Goal: Task Accomplishment & Management: Manage account settings

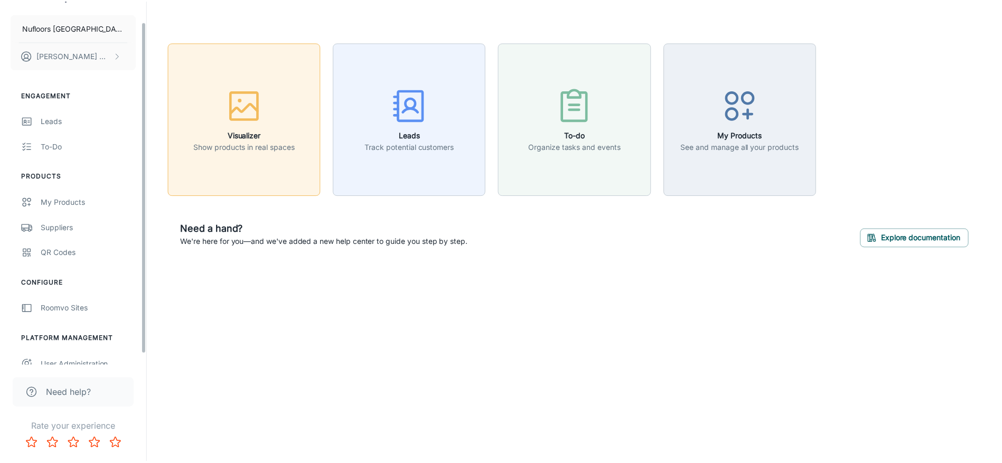
scroll to position [34, 0]
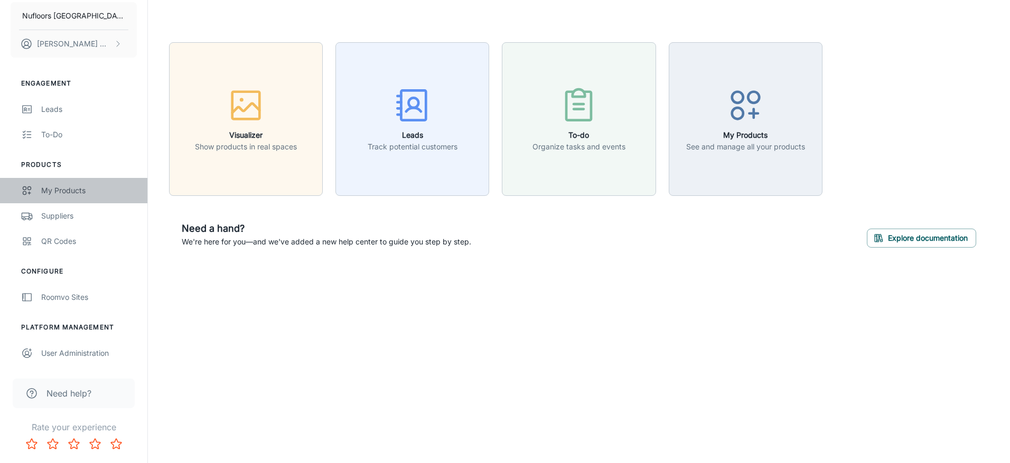
click at [75, 188] on div "My Products" at bounding box center [89, 191] width 96 height 12
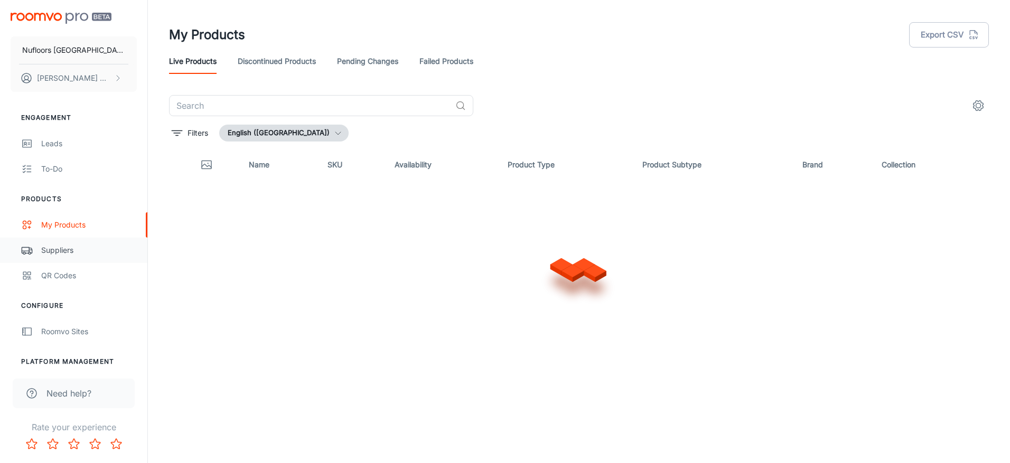
click at [64, 248] on div "Suppliers" at bounding box center [89, 251] width 96 height 12
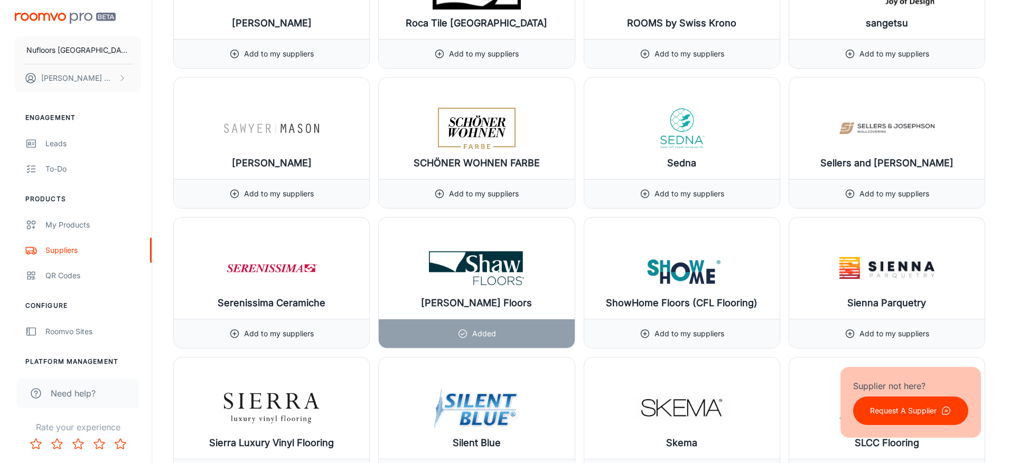
scroll to position [11044, 0]
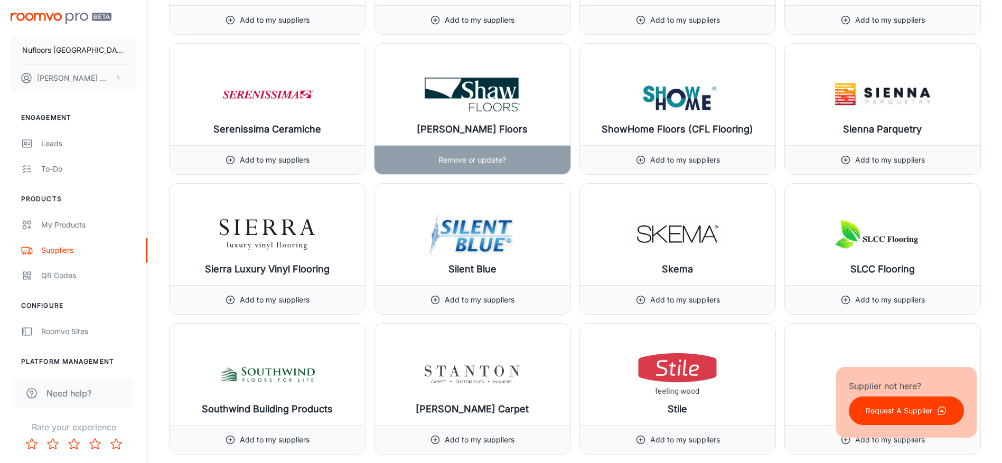
click at [504, 92] on img at bounding box center [472, 94] width 95 height 42
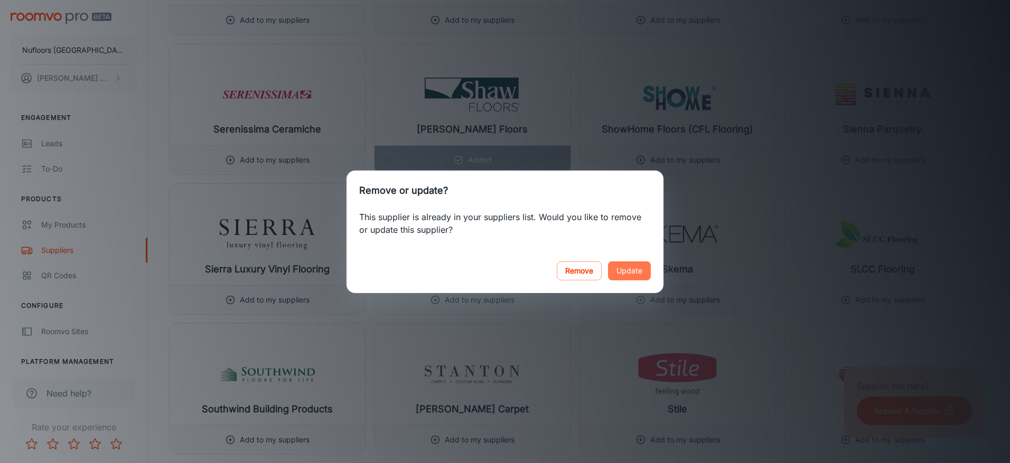
click at [630, 272] on button "Update" at bounding box center [629, 271] width 43 height 19
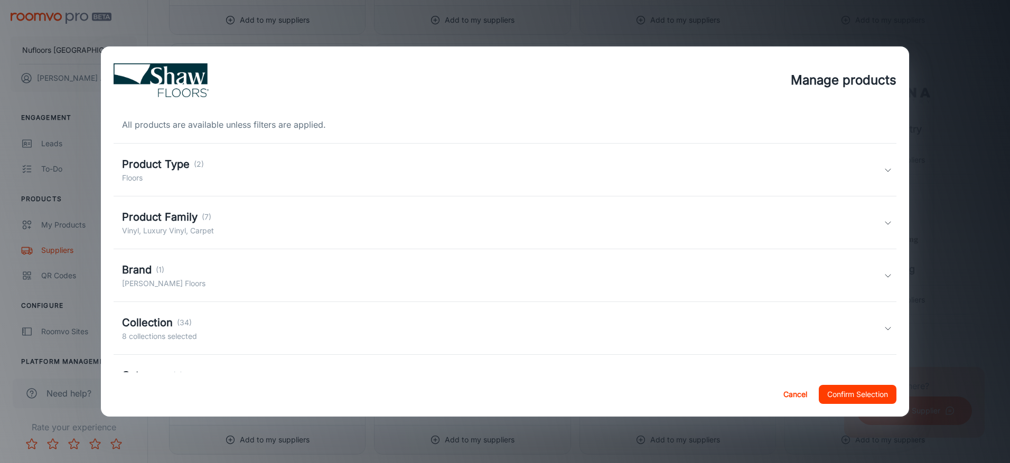
click at [239, 173] on div "Product Type (2) Floors" at bounding box center [503, 169] width 762 height 27
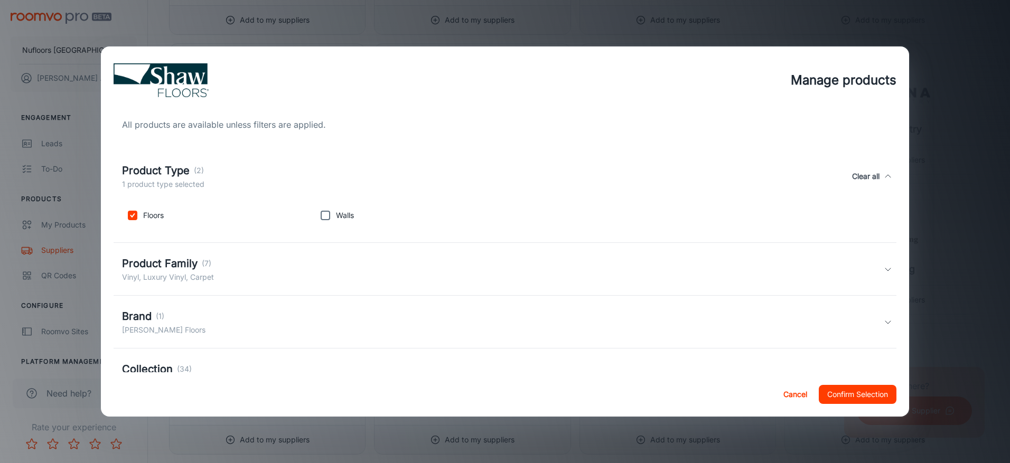
click at [244, 265] on div "Product Family (7) Vinyl, Luxury Vinyl, Carpet" at bounding box center [503, 269] width 762 height 27
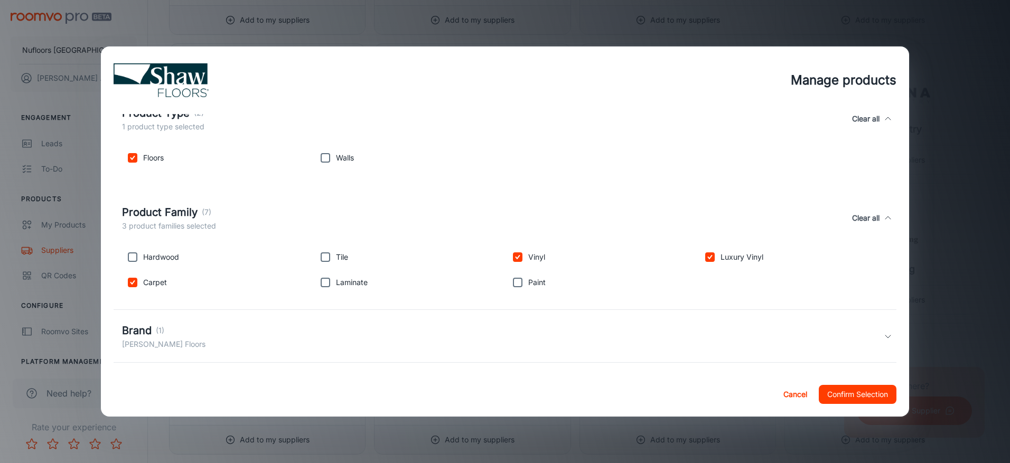
scroll to position [159, 0]
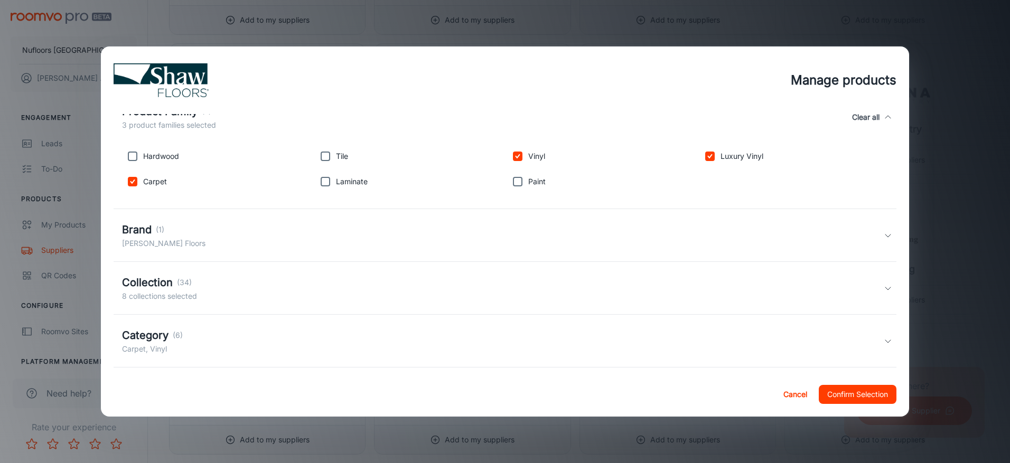
click at [254, 234] on div "Brand (1) [PERSON_NAME] Floors" at bounding box center [503, 235] width 762 height 27
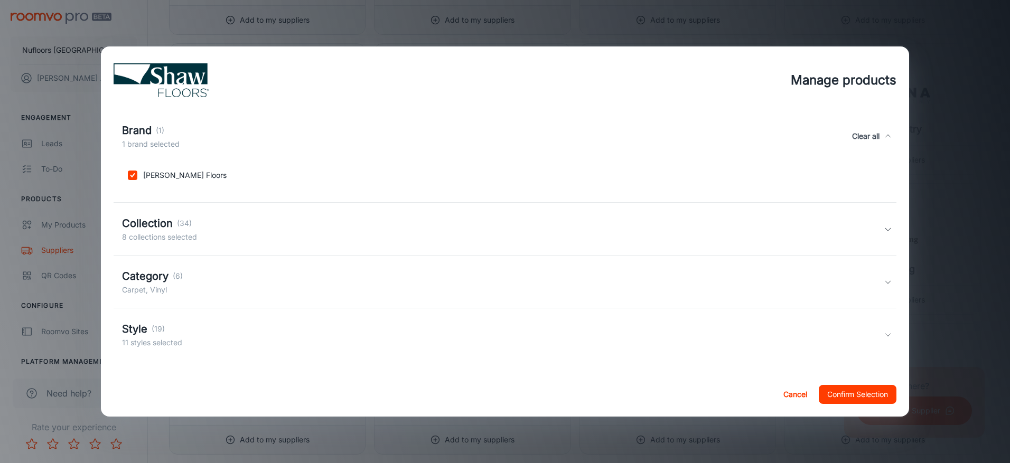
click at [252, 234] on div "Collection (34) 8 collections selected" at bounding box center [503, 229] width 762 height 27
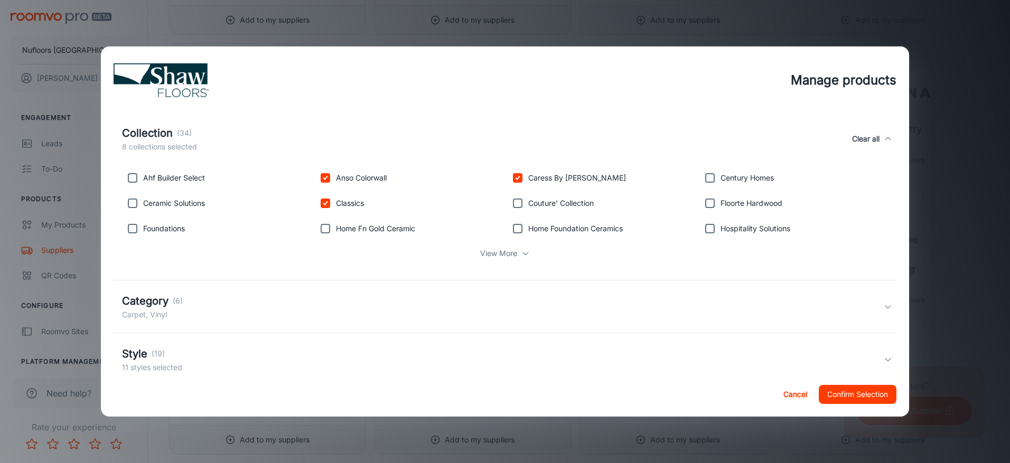
scroll to position [370, 0]
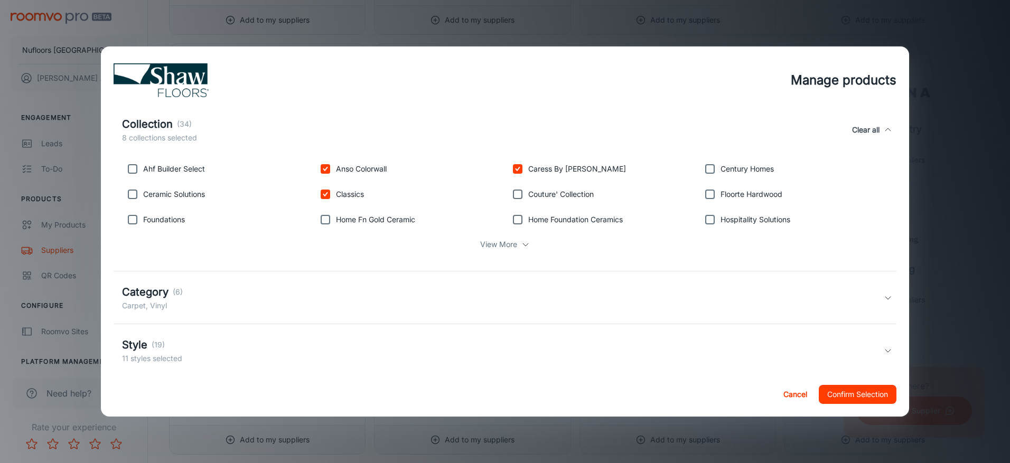
click at [515, 248] on div "View More" at bounding box center [505, 245] width 766 height 20
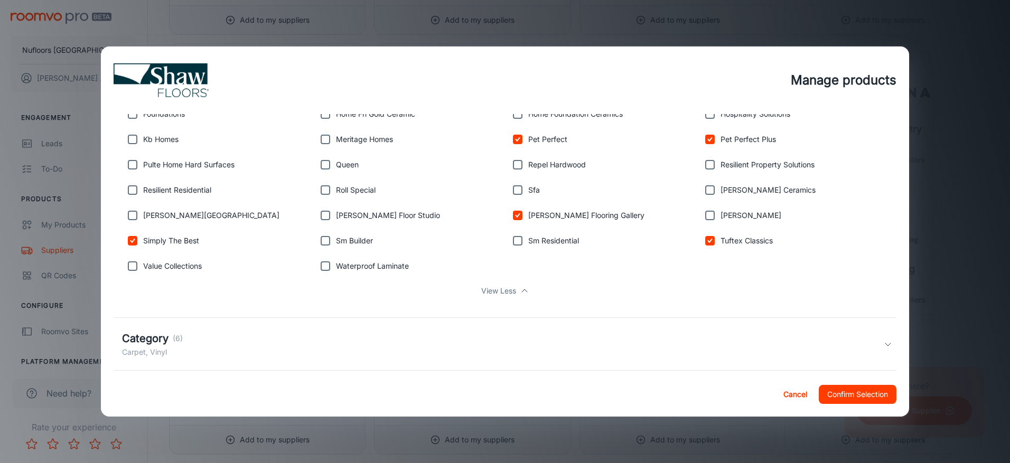
scroll to position [539, 0]
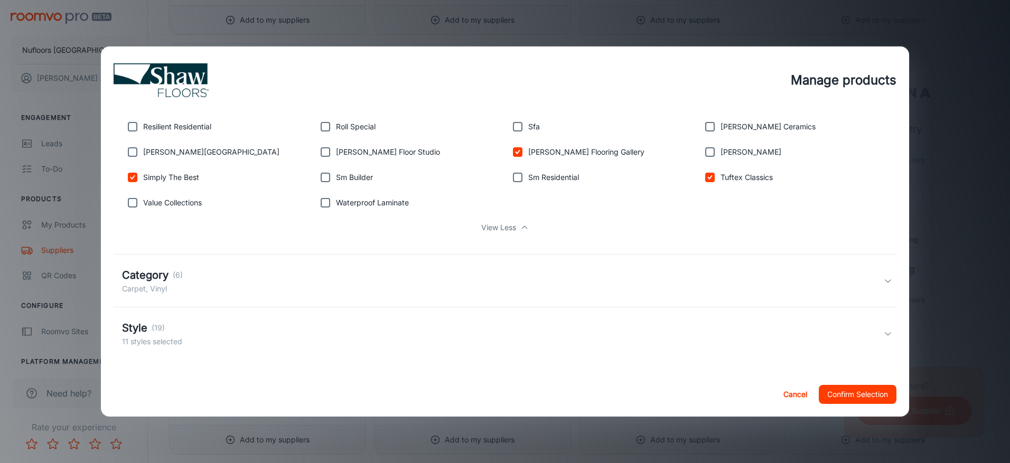
click at [243, 291] on div "Category (6) Carpet, Vinyl" at bounding box center [503, 280] width 762 height 27
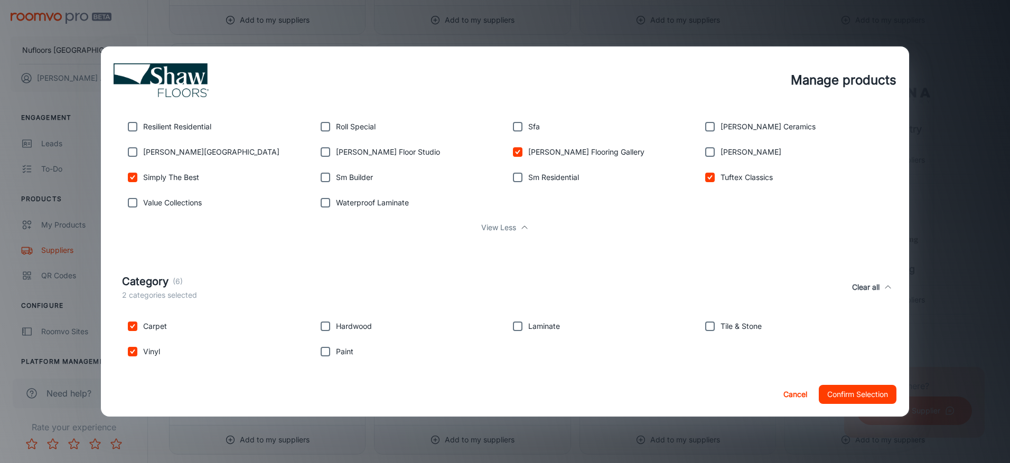
scroll to position [611, 0]
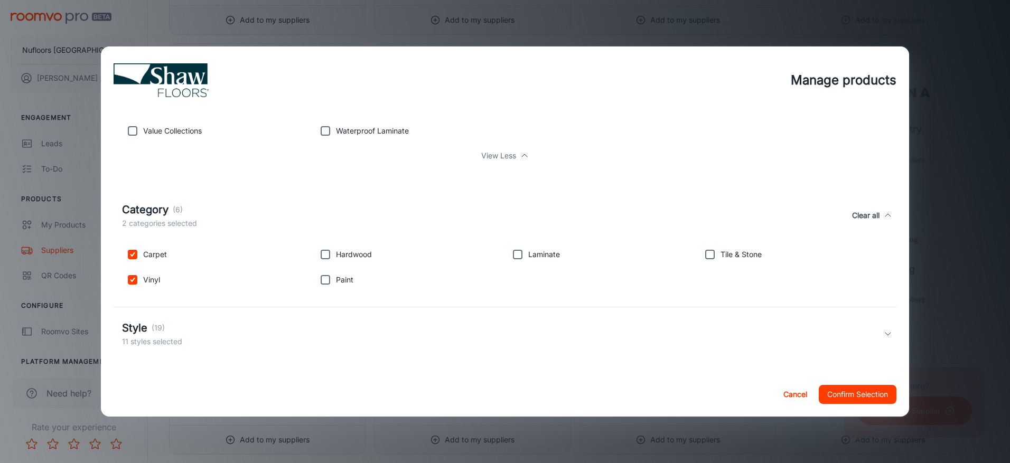
click at [202, 333] on div "Style (19) 11 styles selected" at bounding box center [503, 333] width 762 height 27
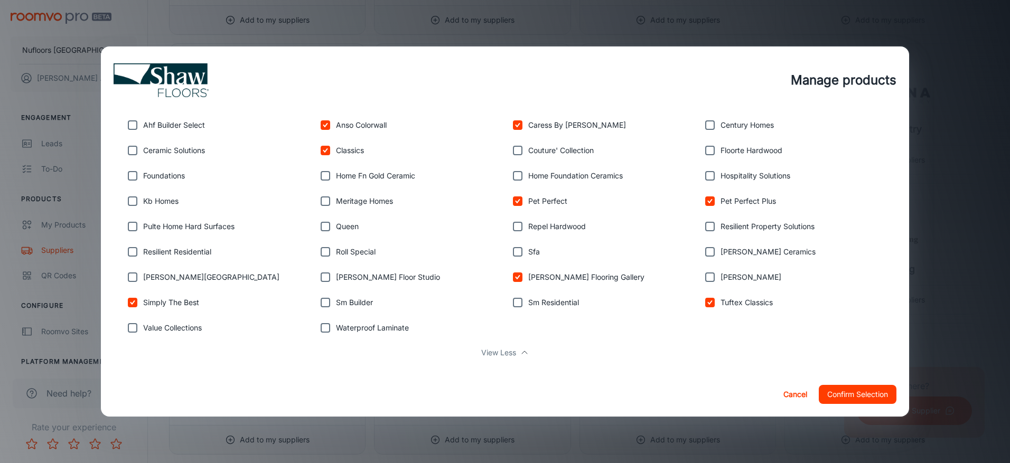
scroll to position [407, 0]
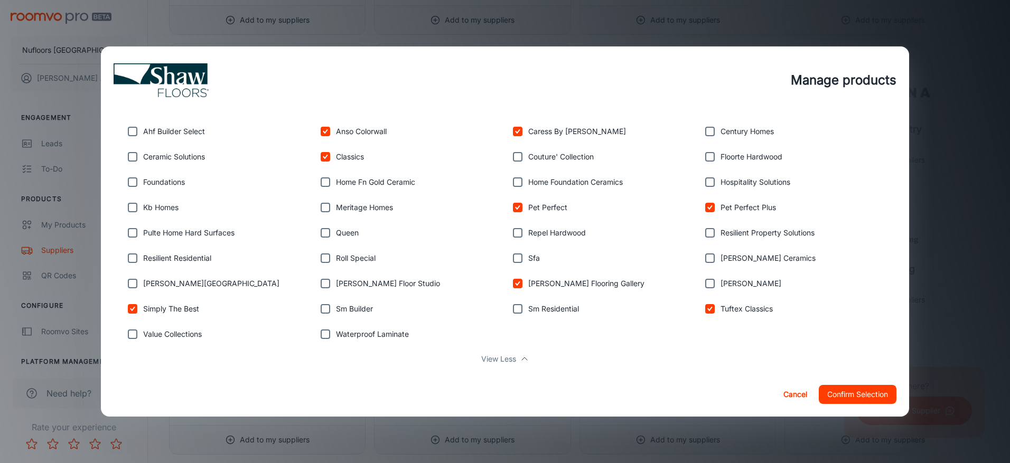
click at [200, 262] on p "Resilient Residential" at bounding box center [177, 259] width 68 height 12
click at [126, 262] on input "checkbox" at bounding box center [132, 258] width 21 height 21
checkbox input "true"
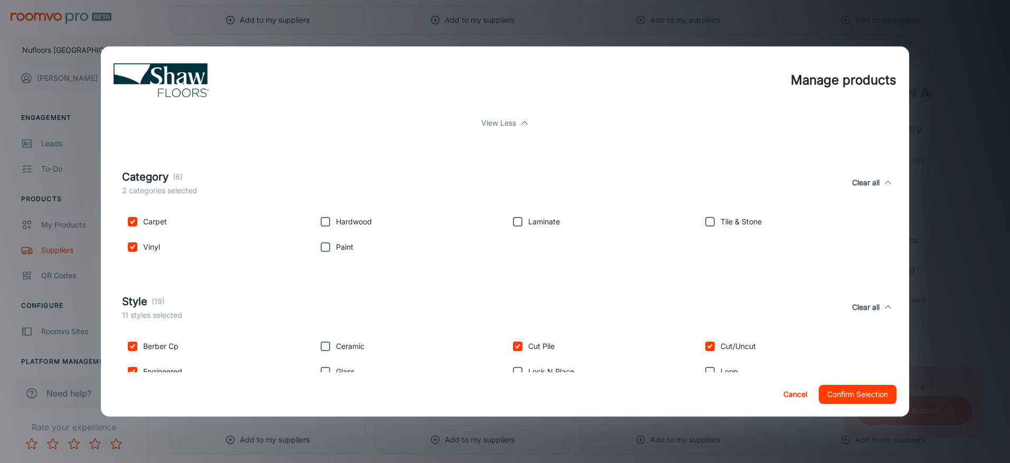
scroll to position [724, 0]
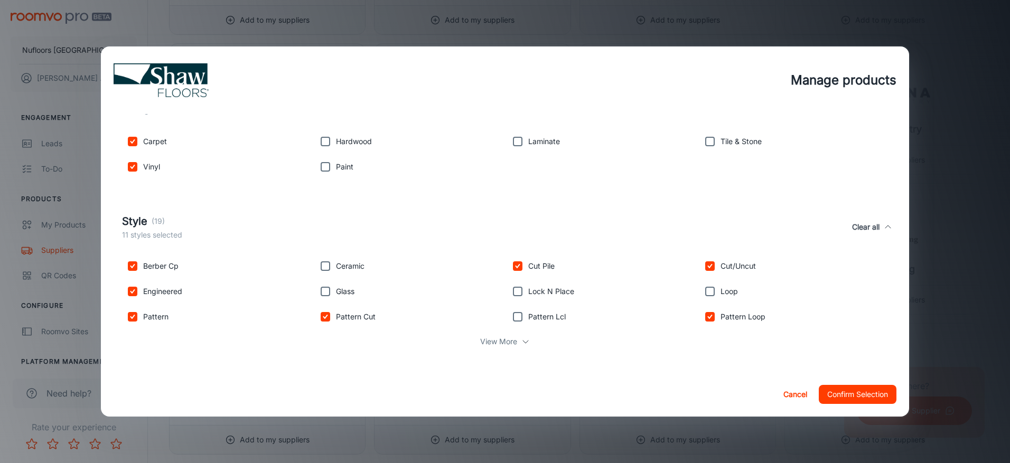
click at [847, 404] on button "Confirm Selection" at bounding box center [858, 394] width 78 height 19
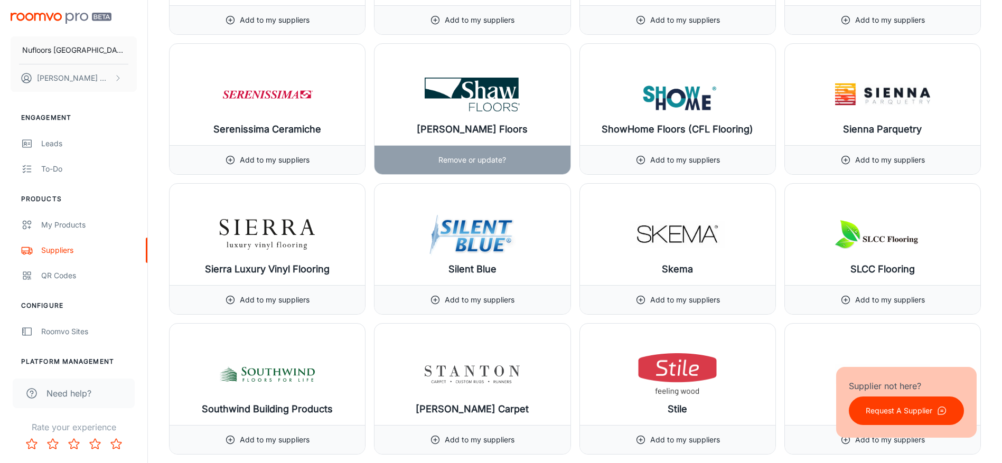
click at [477, 104] on img at bounding box center [472, 94] width 95 height 42
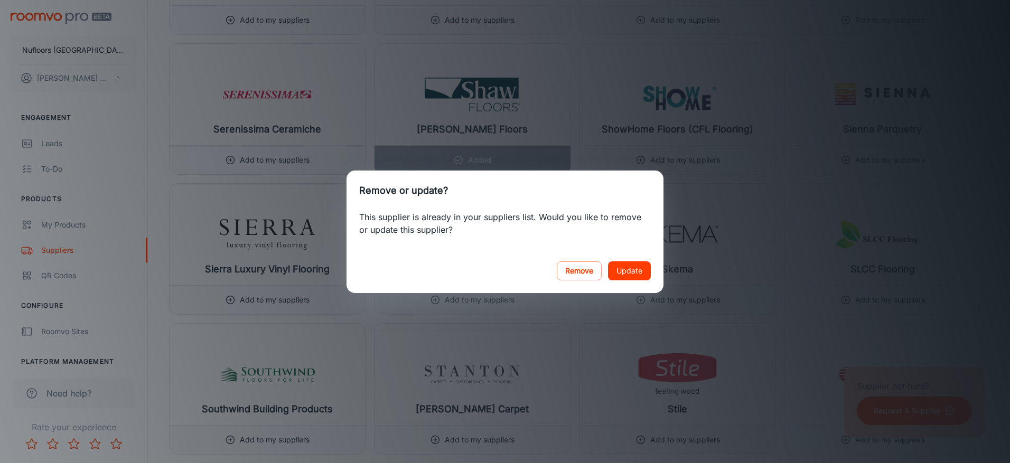
click at [619, 272] on button "Update" at bounding box center [629, 271] width 43 height 19
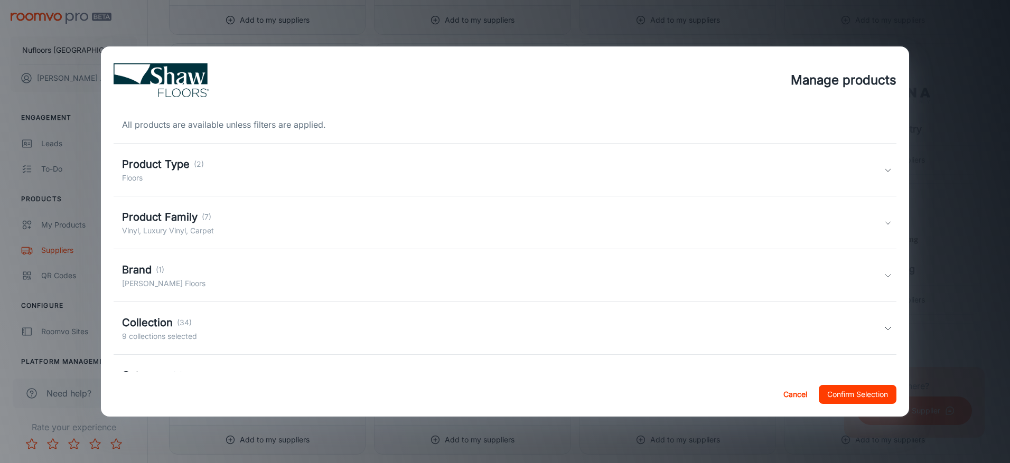
scroll to position [100, 0]
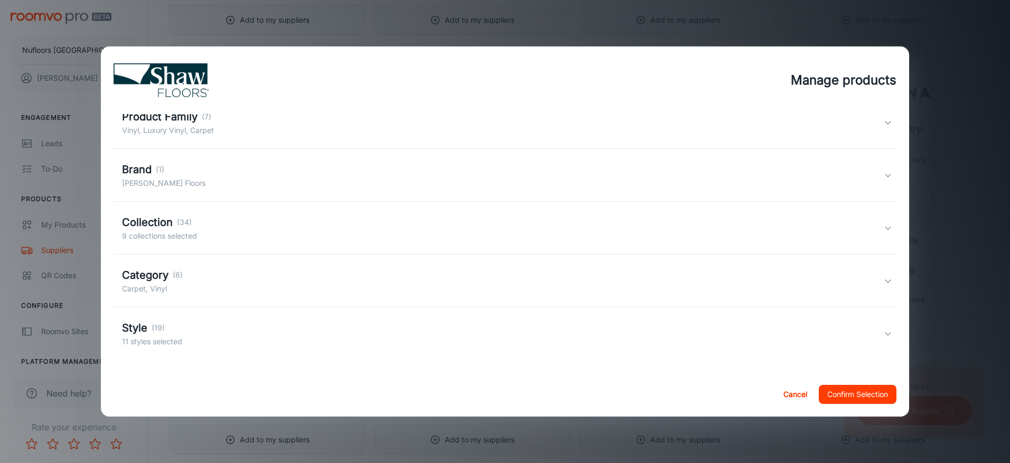
click at [186, 226] on p "(34)" at bounding box center [184, 223] width 15 height 12
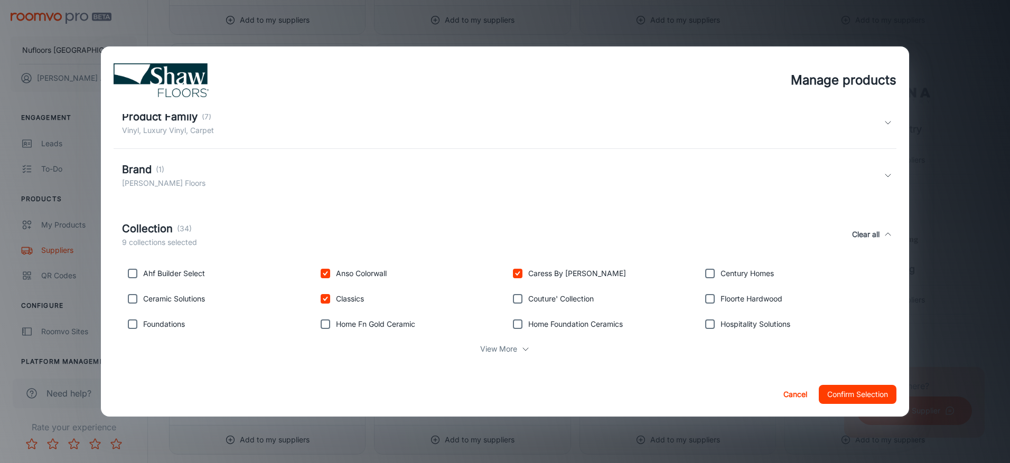
click at [192, 179] on div "Brand (1) [PERSON_NAME] Floors" at bounding box center [503, 175] width 762 height 27
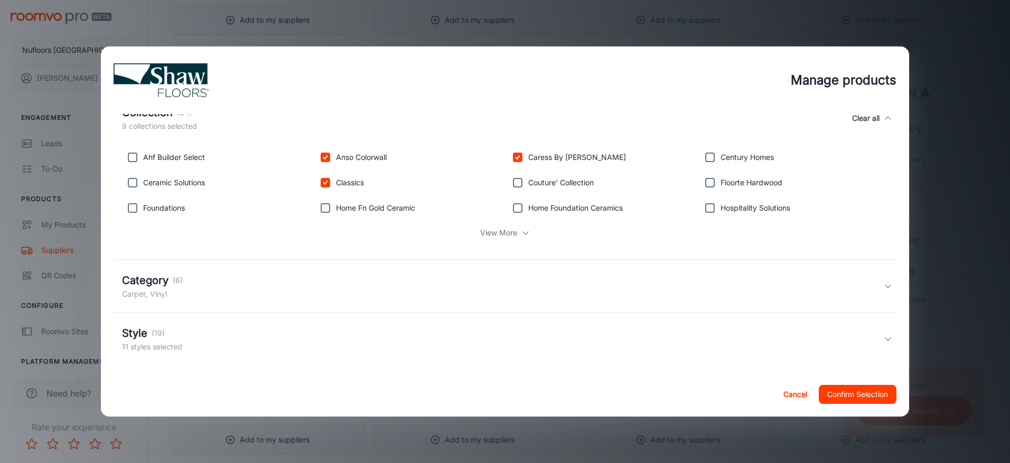
scroll to position [268, 0]
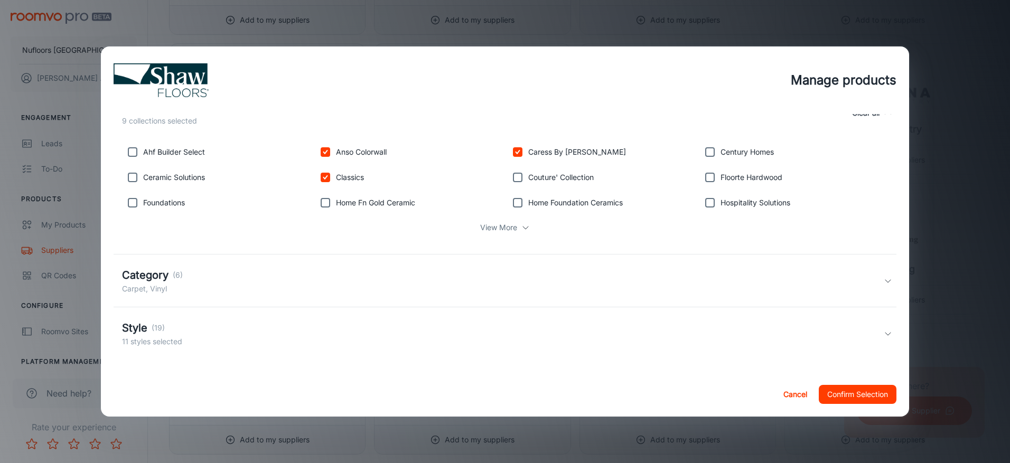
click at [192, 333] on div "Style (19) 11 styles selected" at bounding box center [503, 333] width 762 height 27
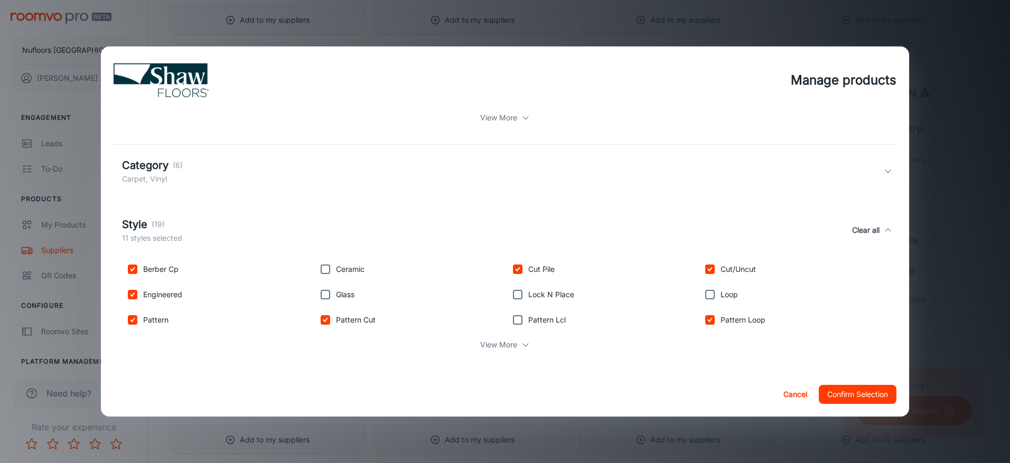
scroll to position [382, 0]
click at [489, 342] on p "View More" at bounding box center [498, 342] width 37 height 12
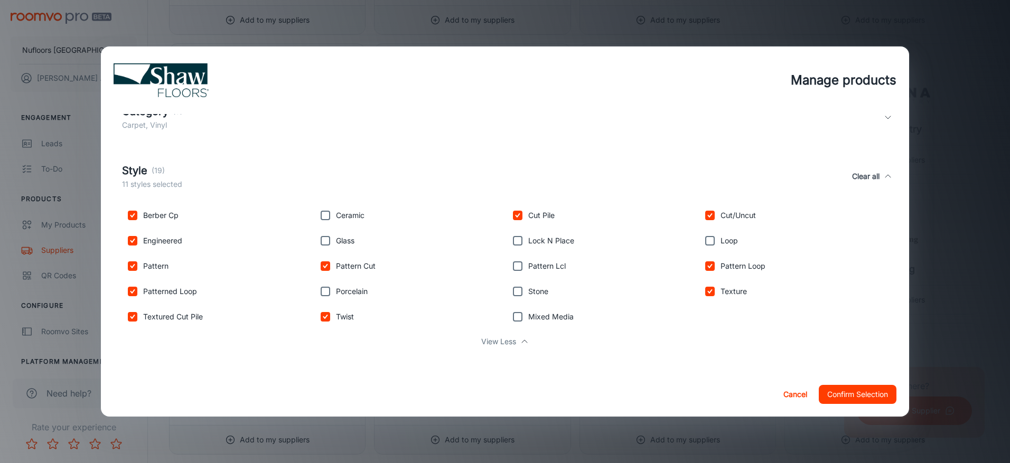
scroll to position [379, 0]
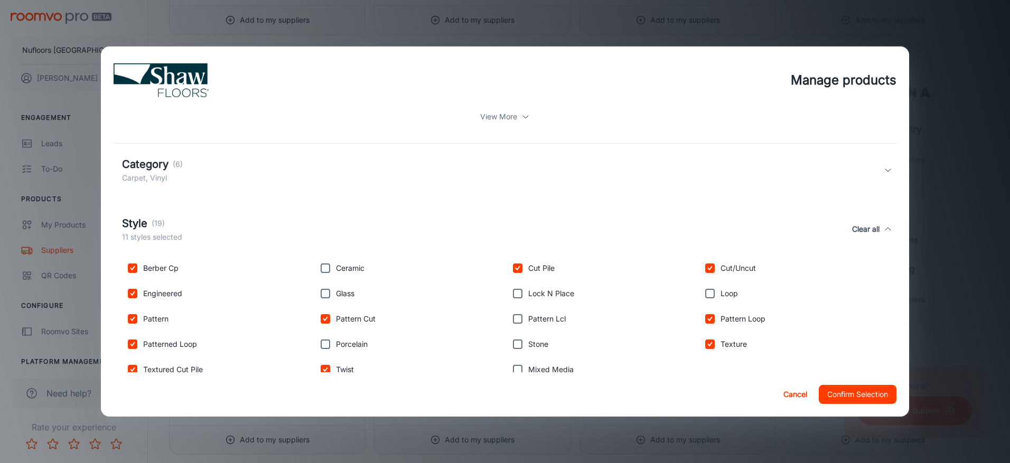
click at [158, 169] on h5 "Category" at bounding box center [145, 164] width 47 height 16
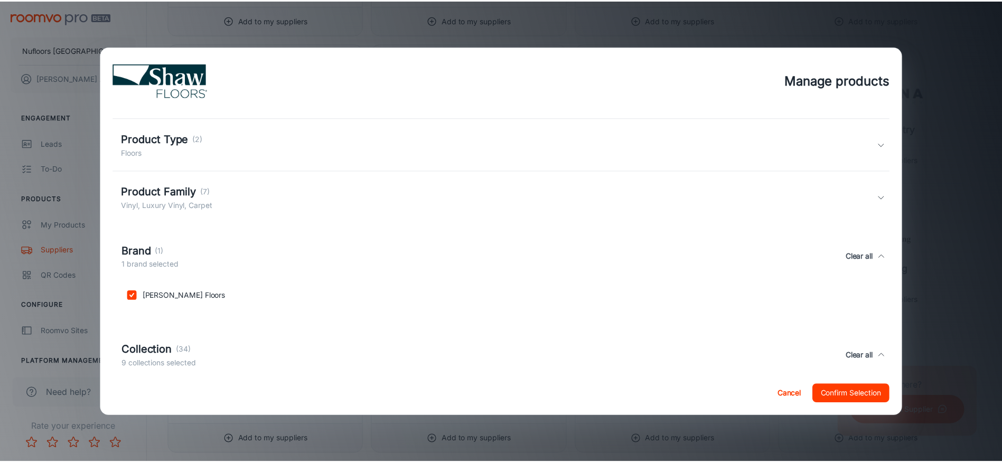
scroll to position [0, 0]
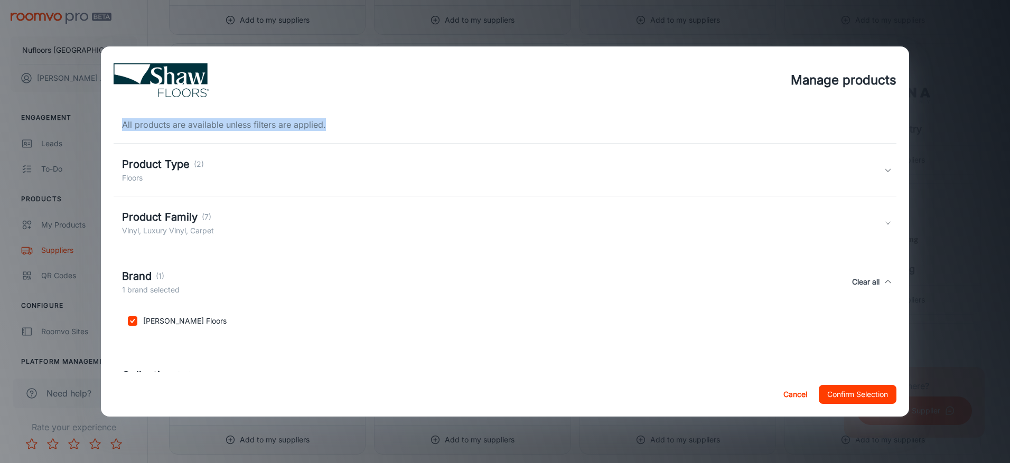
drag, startPoint x: 124, startPoint y: 126, endPoint x: 367, endPoint y: 125, distance: 243.1
click at [367, 125] on div "All products are available unless filters are applied." at bounding box center [505, 124] width 783 height 13
click at [369, 125] on div "All products are available unless filters are applied." at bounding box center [505, 124] width 783 height 13
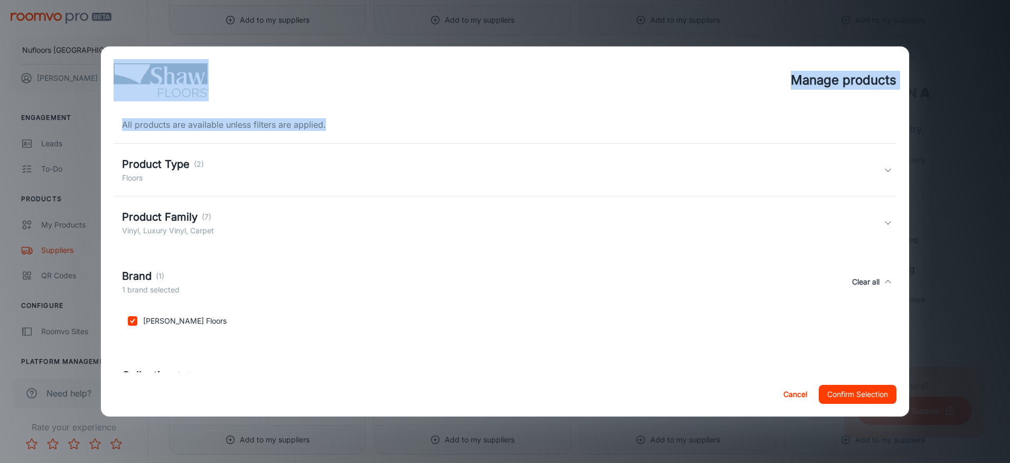
drag, startPoint x: 348, startPoint y: 130, endPoint x: 99, endPoint y: 206, distance: 260.1
click at [99, 206] on div "Manage products All products are available unless filters are applied. Product …" at bounding box center [505, 231] width 1010 height 463
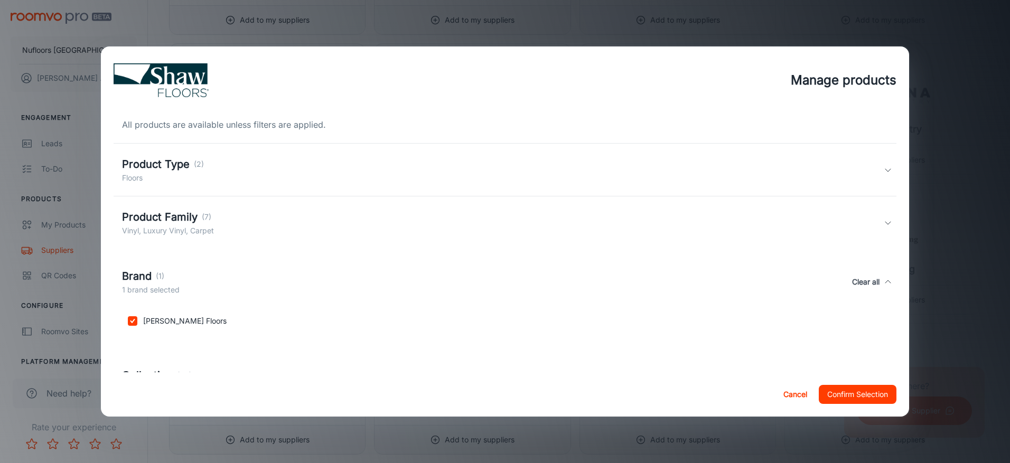
drag, startPoint x: 99, startPoint y: 206, endPoint x: 105, endPoint y: 141, distance: 64.8
click at [105, 141] on div "All products are available unless filters are applied. Product Type (2) Floors …" at bounding box center [505, 243] width 808 height 259
drag, startPoint x: 135, startPoint y: 128, endPoint x: 336, endPoint y: 128, distance: 201.3
click at [336, 128] on div "All products are available unless filters are applied." at bounding box center [505, 124] width 783 height 13
click at [338, 127] on div "All products are available unless filters are applied." at bounding box center [505, 124] width 783 height 13
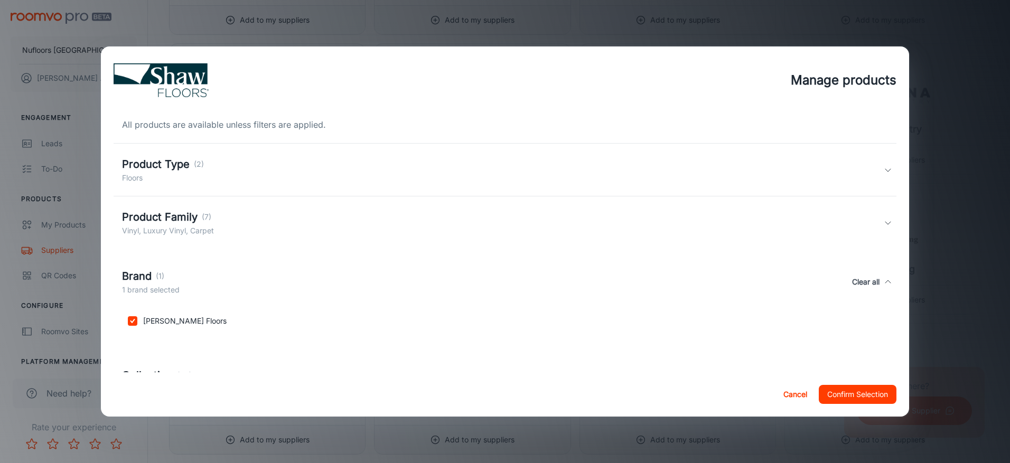
click at [950, 38] on div "Manage products All products are available unless filters are applied. Product …" at bounding box center [505, 231] width 1010 height 463
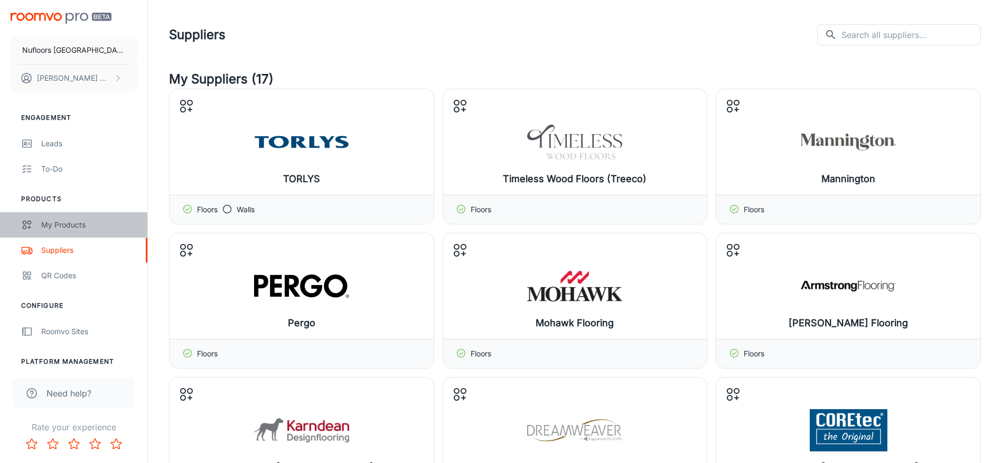
click at [50, 228] on div "My Products" at bounding box center [89, 225] width 96 height 12
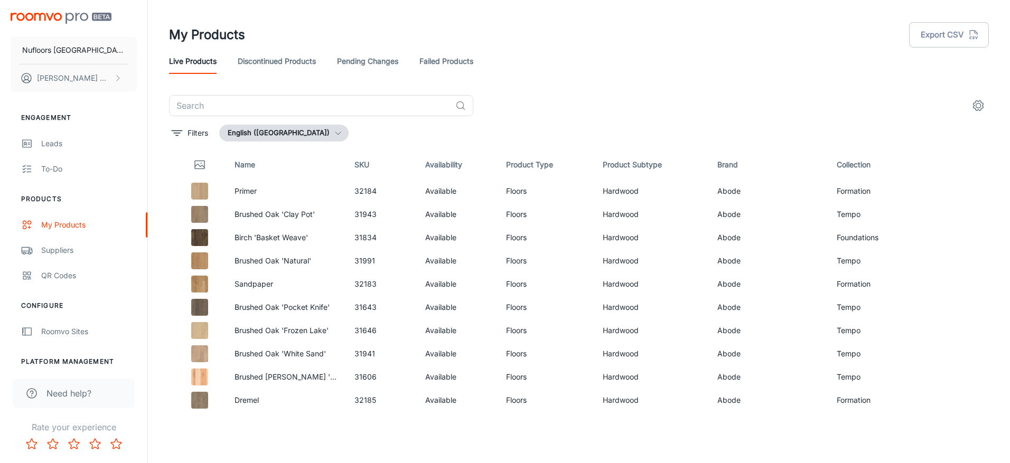
click at [376, 61] on link "Pending Changes" at bounding box center [367, 61] width 61 height 25
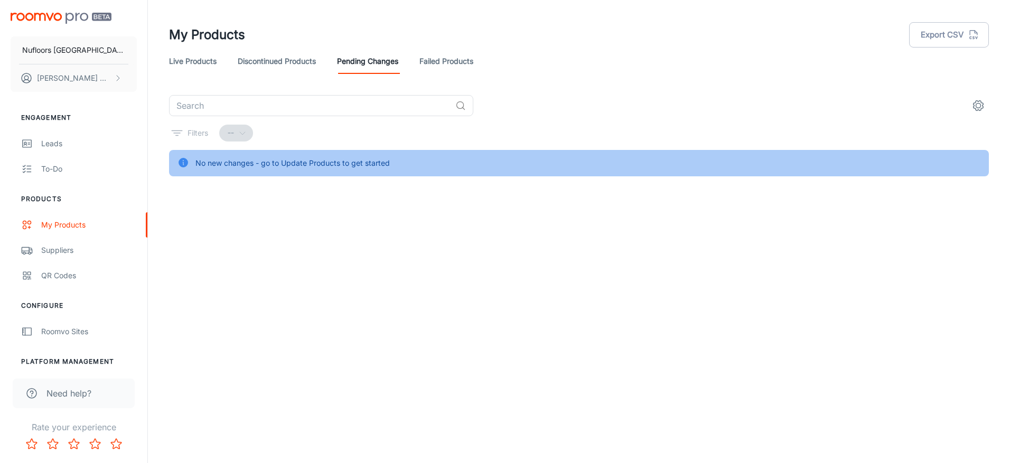
click at [181, 66] on link "Live Products" at bounding box center [193, 61] width 48 height 25
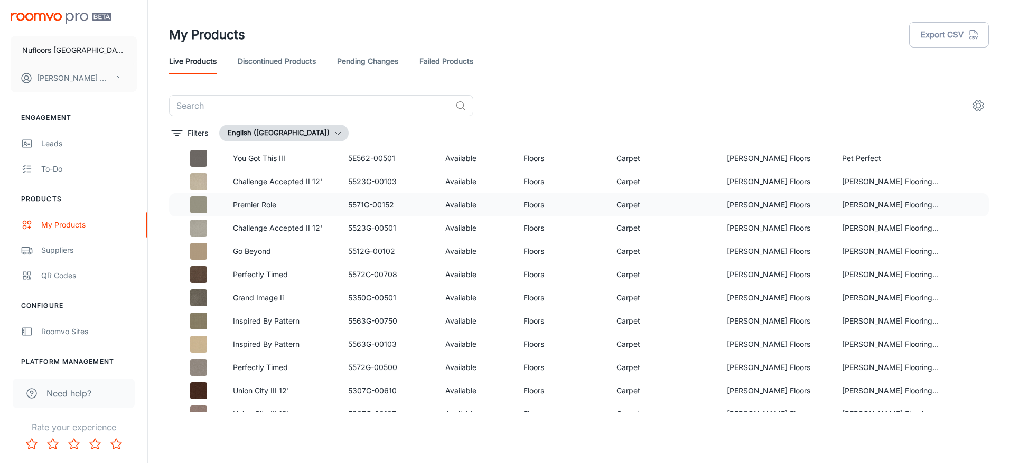
scroll to position [1215, 0]
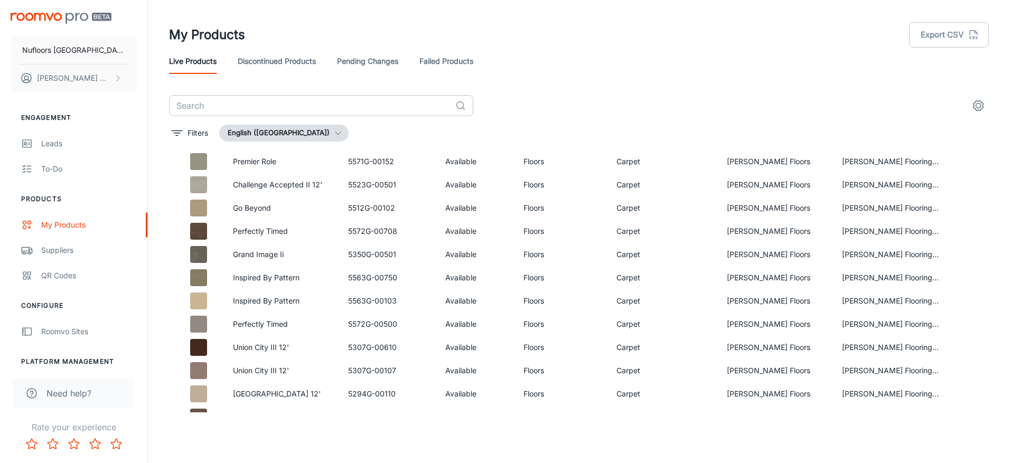
click at [275, 111] on input "text" at bounding box center [310, 105] width 282 height 21
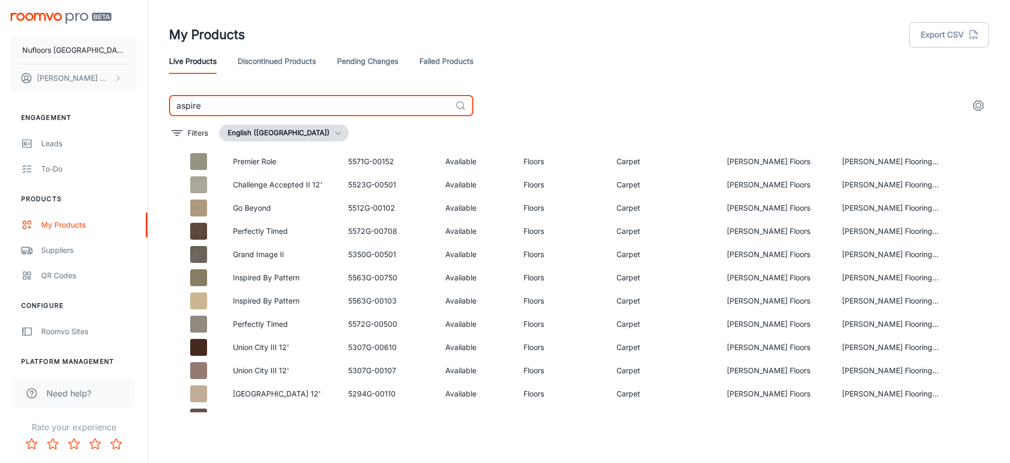
type input "aspire"
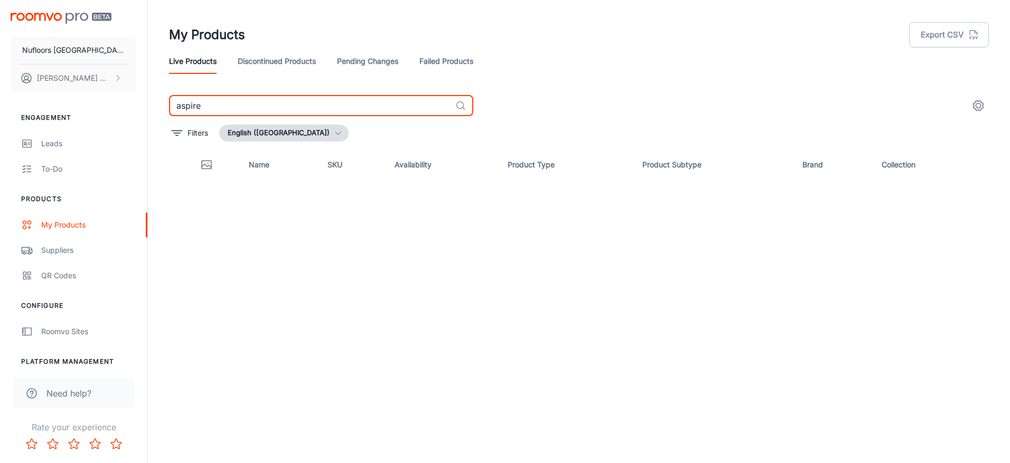
click at [263, 64] on link "Discontinued Products" at bounding box center [277, 61] width 78 height 25
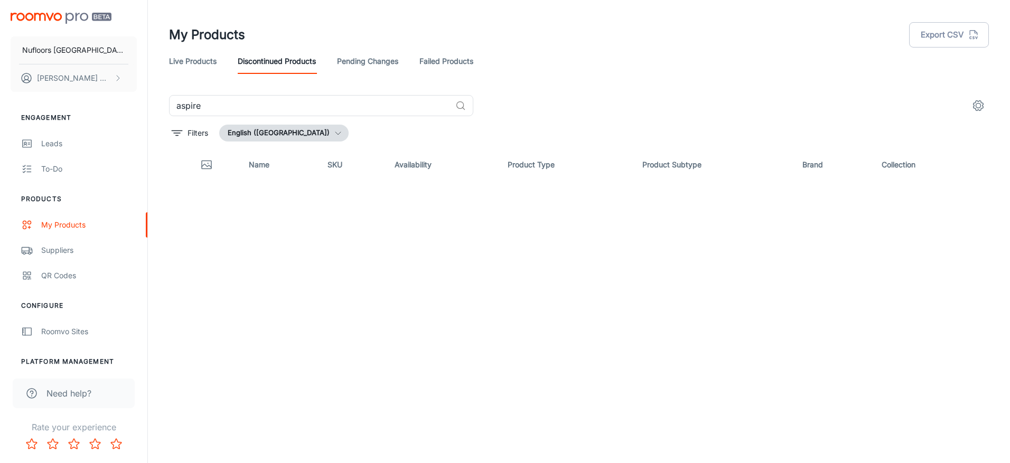
click at [383, 64] on link "Pending Changes" at bounding box center [367, 61] width 61 height 25
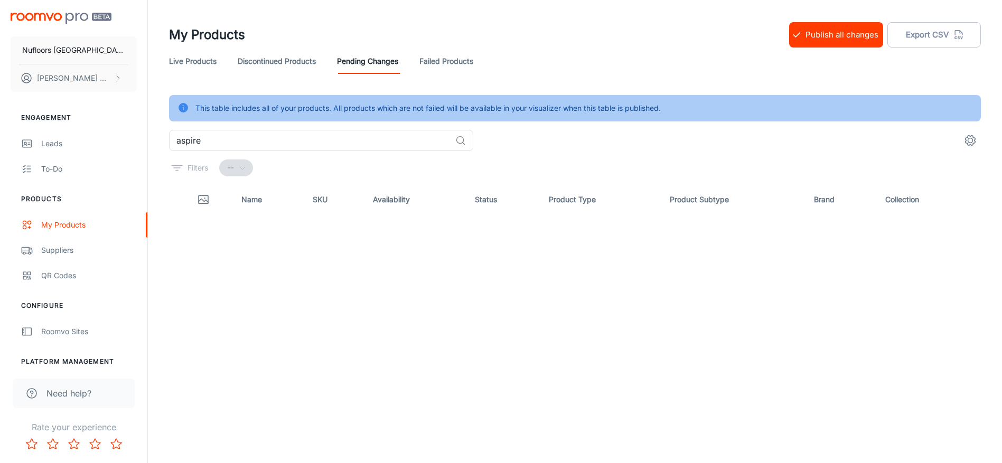
click at [442, 63] on link "Failed Products" at bounding box center [447, 61] width 54 height 25
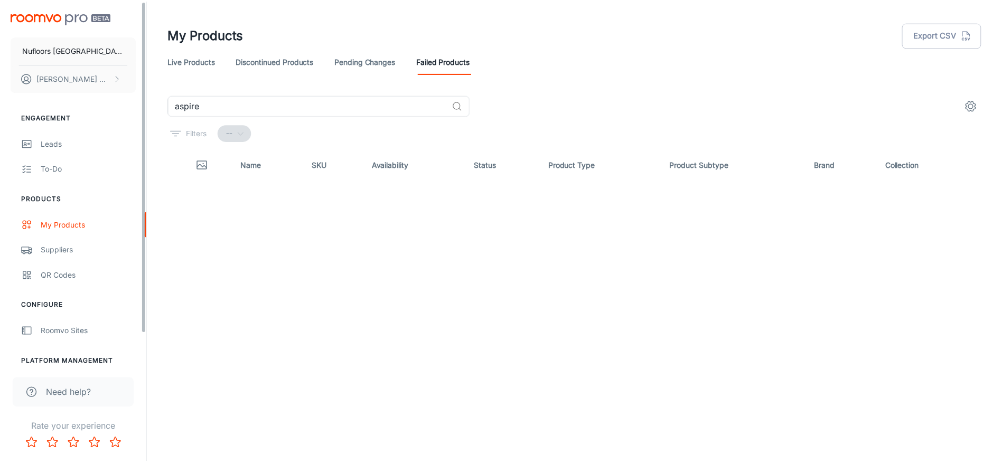
scroll to position [34, 0]
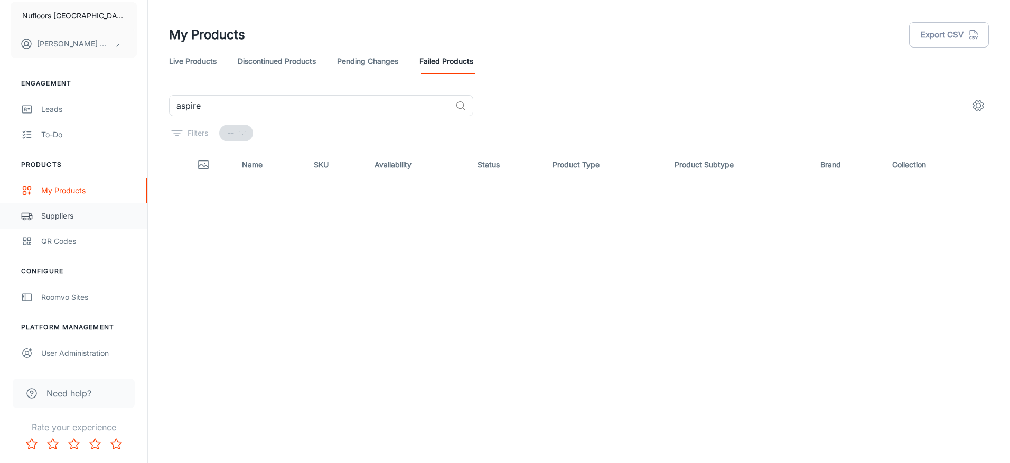
click at [60, 217] on div "Suppliers" at bounding box center [89, 216] width 96 height 12
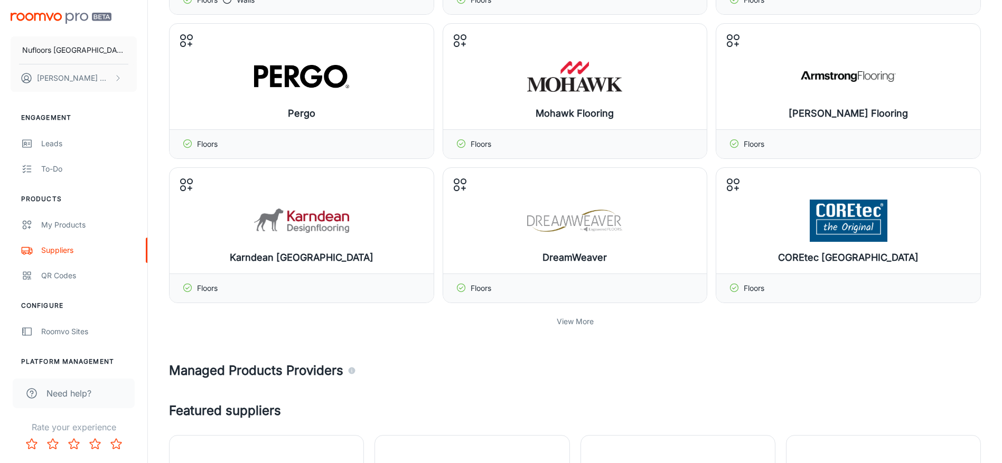
scroll to position [211, 0]
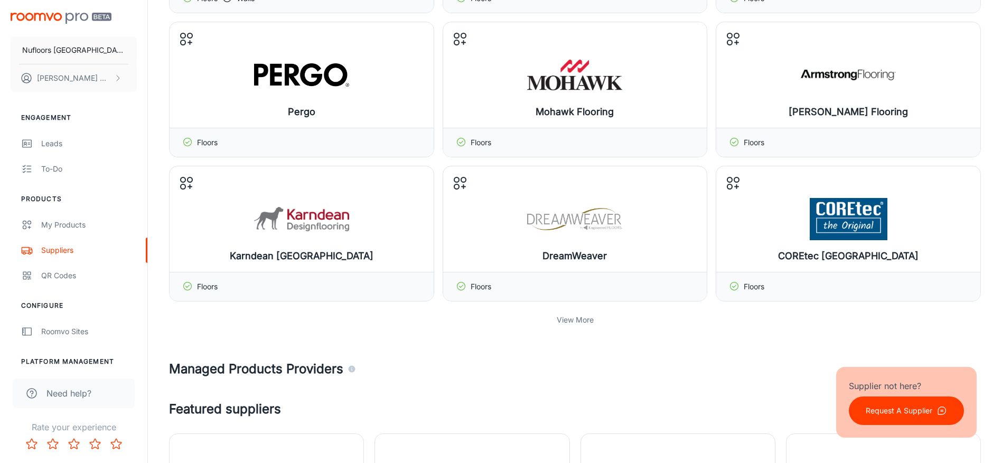
click at [584, 320] on p "View More" at bounding box center [575, 320] width 37 height 12
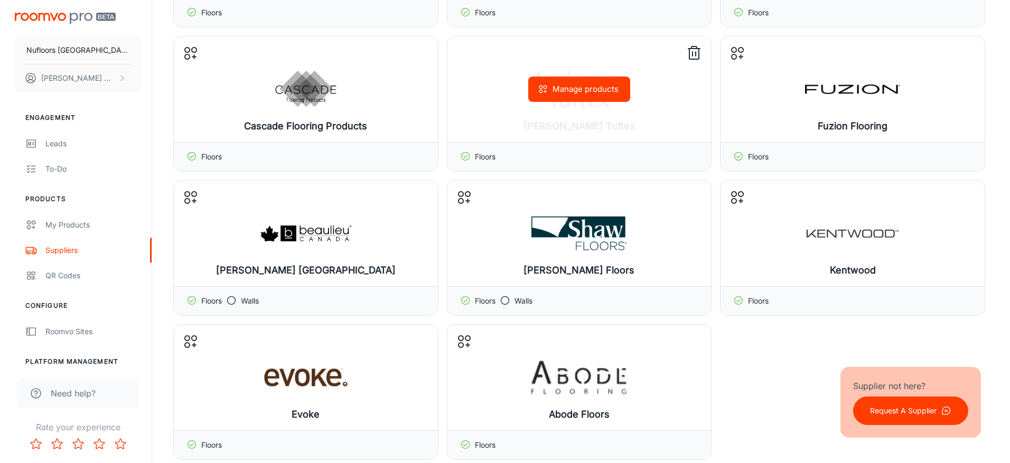
scroll to position [581, 0]
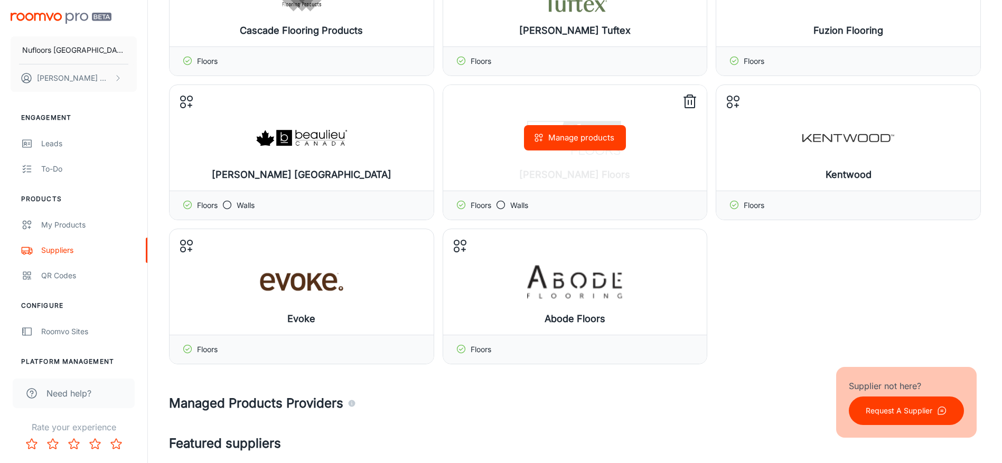
click at [566, 135] on button "Manage products" at bounding box center [575, 137] width 102 height 25
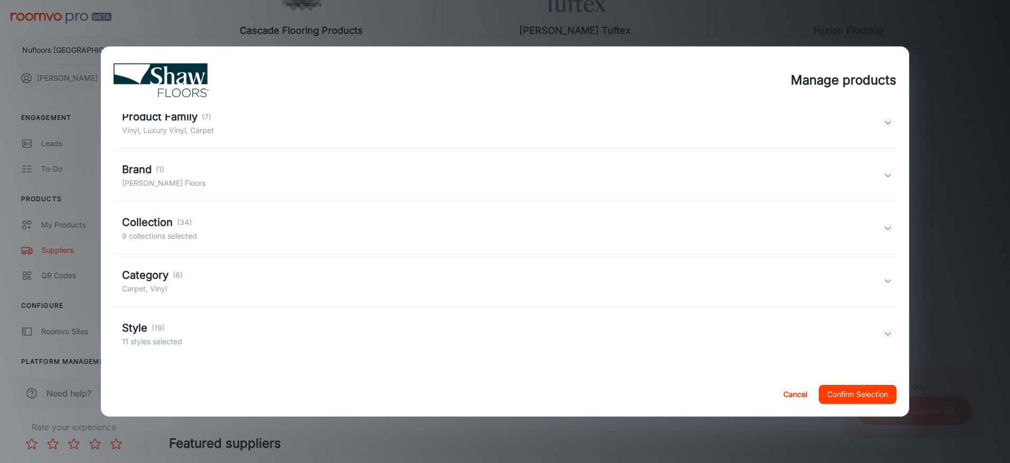
scroll to position [0, 0]
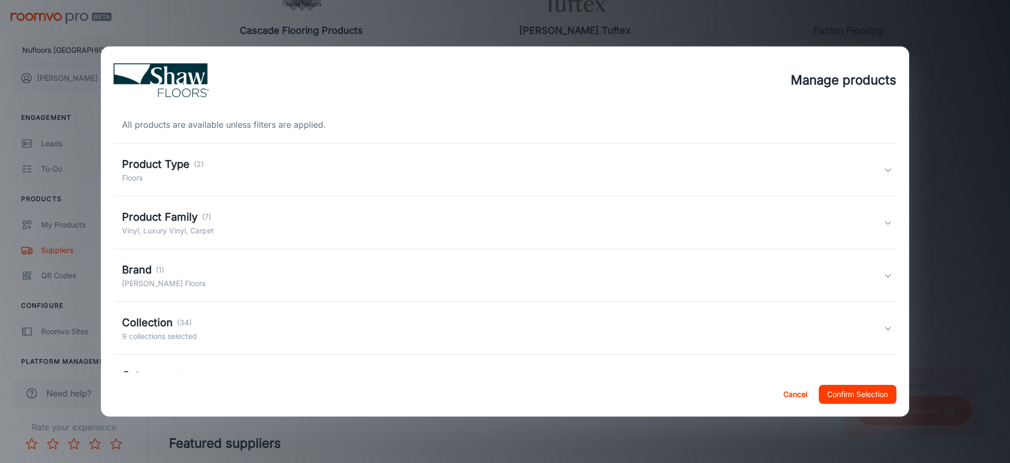
click at [837, 79] on h4 "Manage products" at bounding box center [844, 80] width 106 height 19
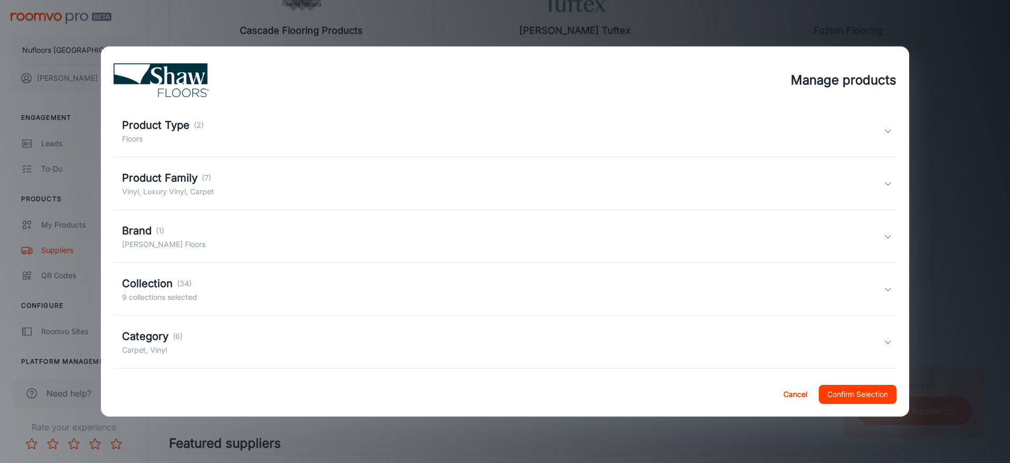
scroll to position [100, 0]
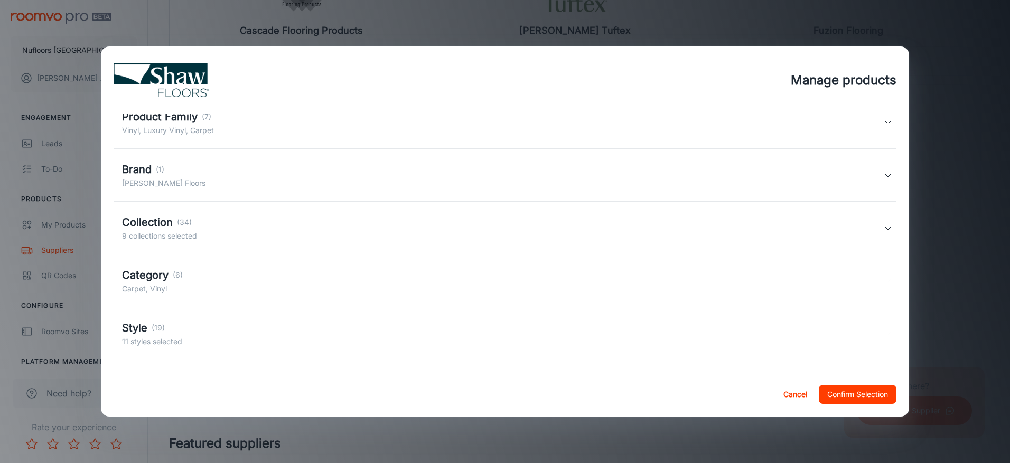
click at [229, 225] on div "Collection (34) 9 collections selected" at bounding box center [503, 228] width 762 height 27
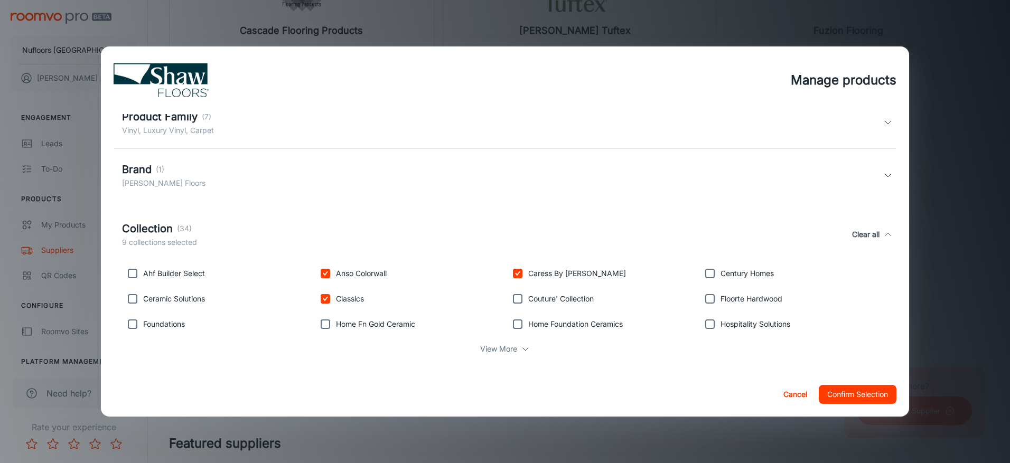
click at [229, 225] on div "Collection (34) 9 collections selected Clear all" at bounding box center [503, 234] width 762 height 27
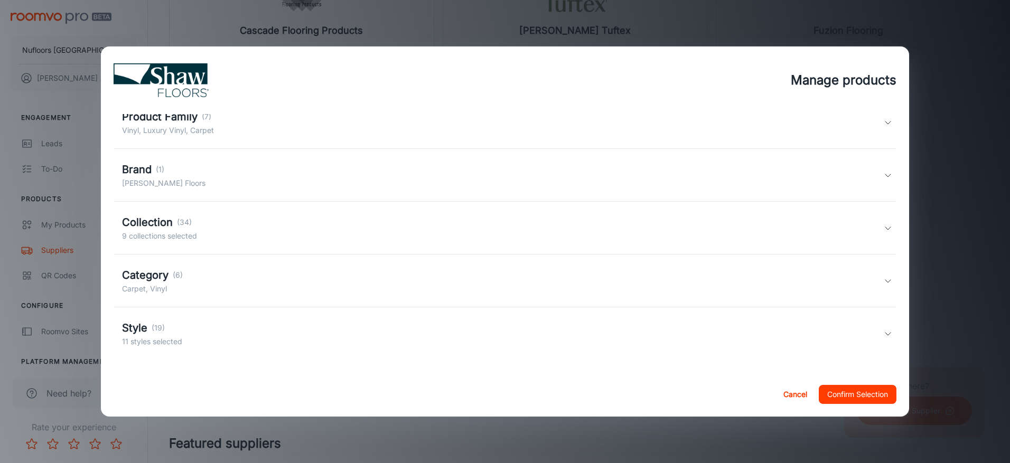
click at [211, 274] on div "Category (6) Carpet, Vinyl" at bounding box center [503, 280] width 762 height 27
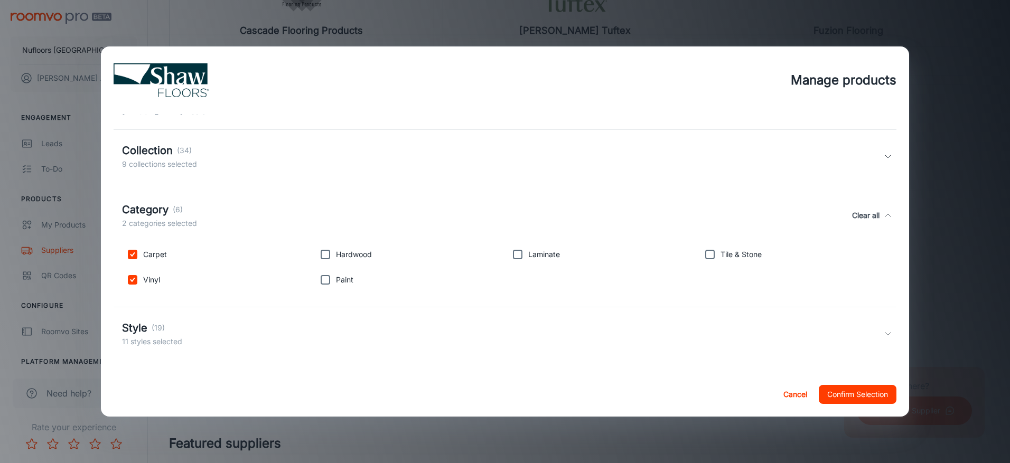
click at [188, 319] on div "Style (19) 11 styles selected" at bounding box center [505, 334] width 783 height 53
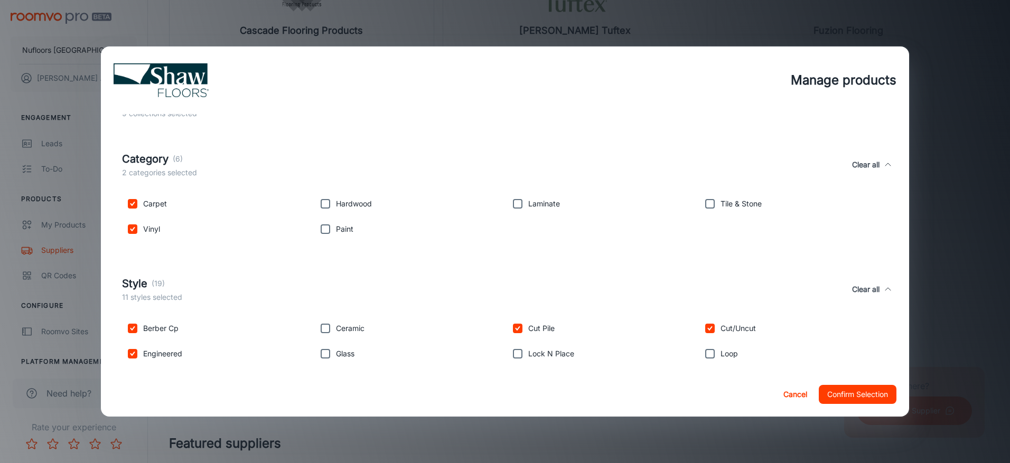
scroll to position [285, 0]
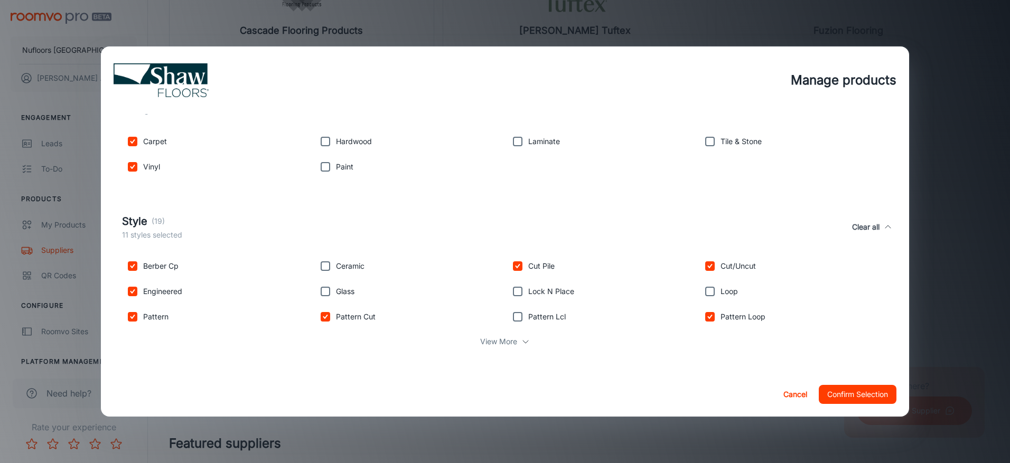
click at [503, 337] on p "View More" at bounding box center [498, 342] width 37 height 12
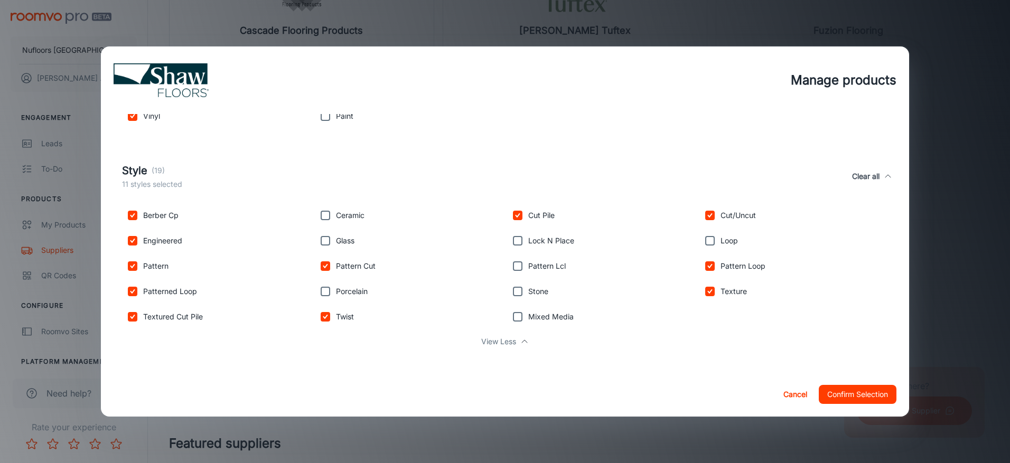
click at [516, 298] on input "checkbox" at bounding box center [517, 291] width 21 height 21
checkbox input "true"
click at [497, 348] on div "View Less" at bounding box center [505, 342] width 766 height 20
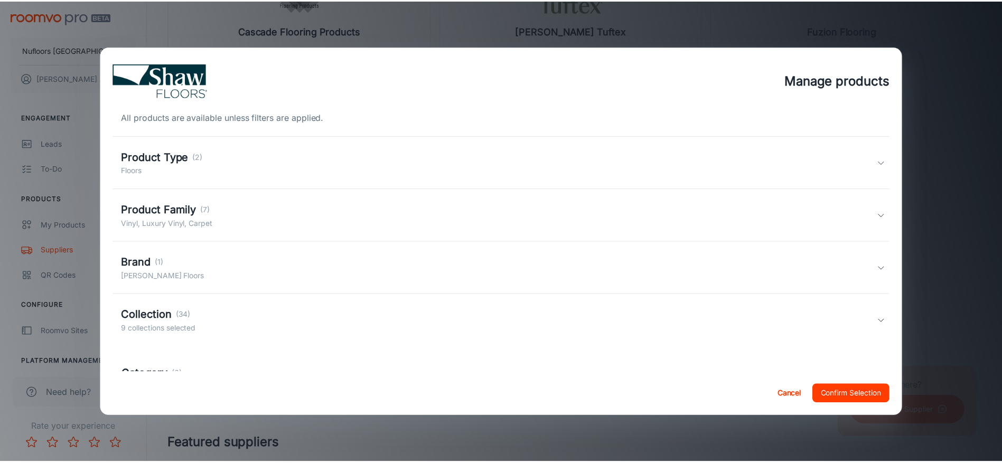
scroll to position [0, 0]
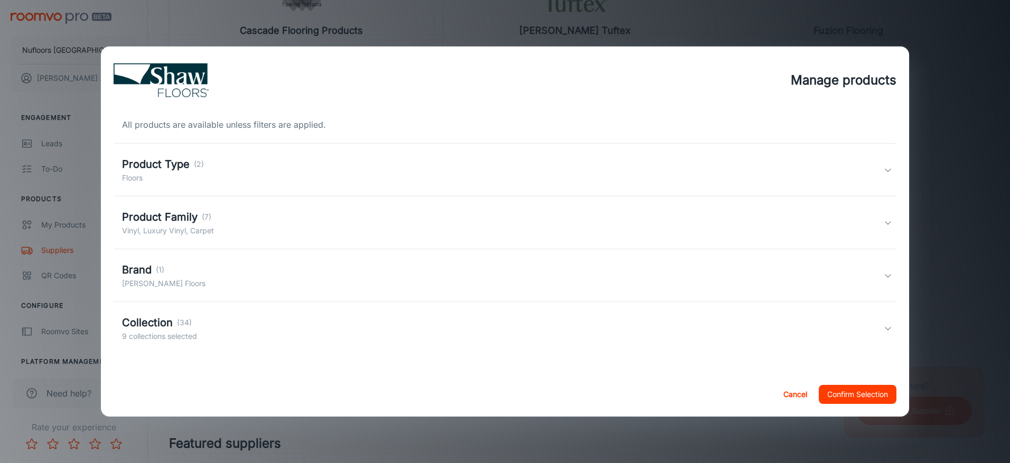
click at [855, 391] on button "Confirm Selection" at bounding box center [858, 394] width 78 height 19
